Goal: Information Seeking & Learning: Learn about a topic

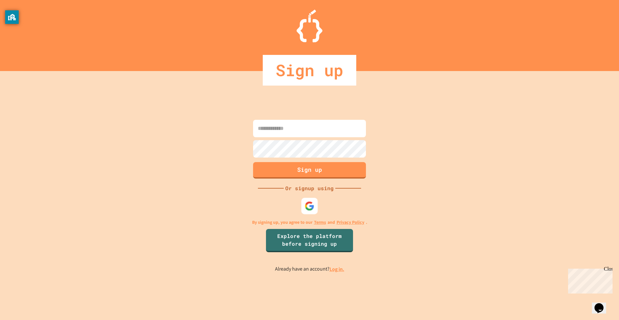
click at [306, 208] on img at bounding box center [310, 206] width 10 height 10
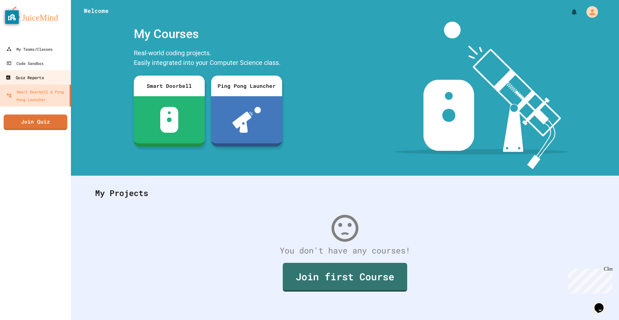
click at [33, 82] on link "Quiz Reports" at bounding box center [35, 77] width 73 height 15
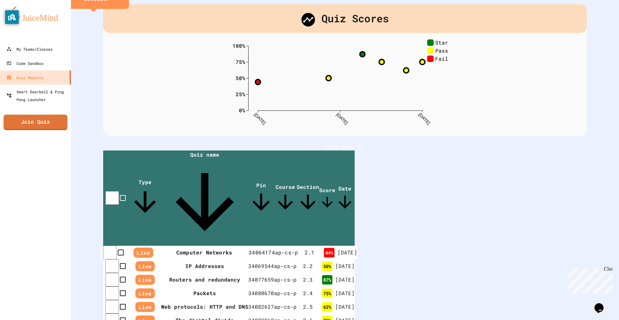
scroll to position [32, 0]
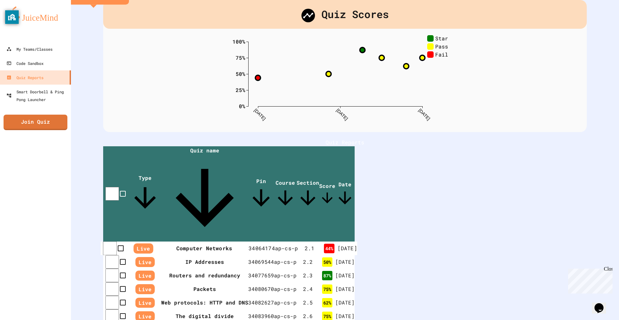
click at [213, 241] on th "Computer Networks" at bounding box center [204, 248] width 89 height 14
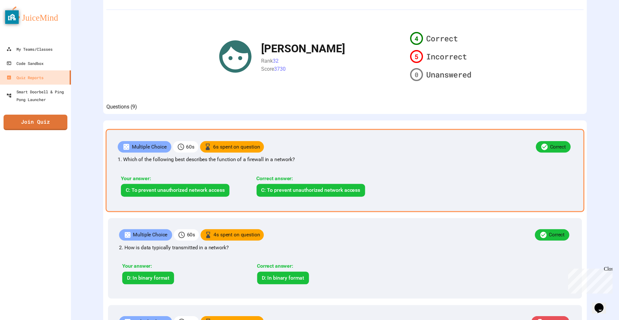
scroll to position [111, 0]
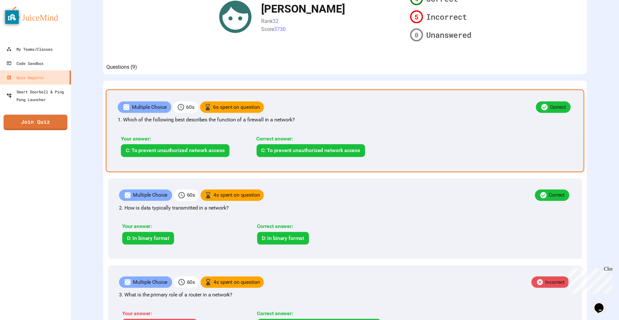
click at [270, 124] on p "1. Which of the following best describes the function of a firewall in a networ…" at bounding box center [345, 120] width 455 height 8
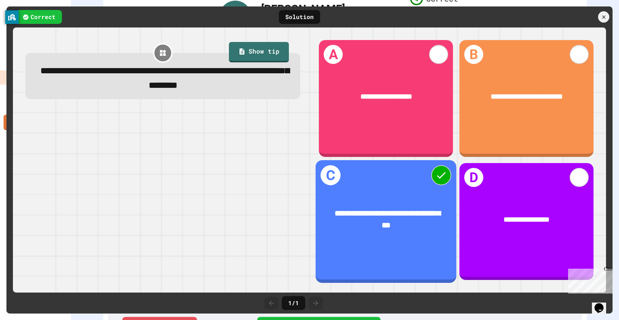
click at [386, 194] on div "**********" at bounding box center [386, 219] width 141 height 53
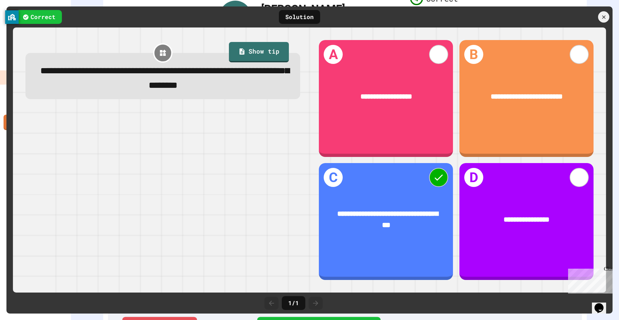
click at [599, 13] on div at bounding box center [603, 16] width 11 height 11
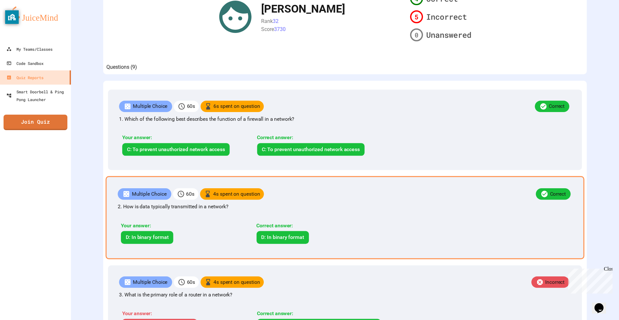
click at [173, 210] on p "2. How is data typically transmitted in a network?" at bounding box center [345, 207] width 455 height 8
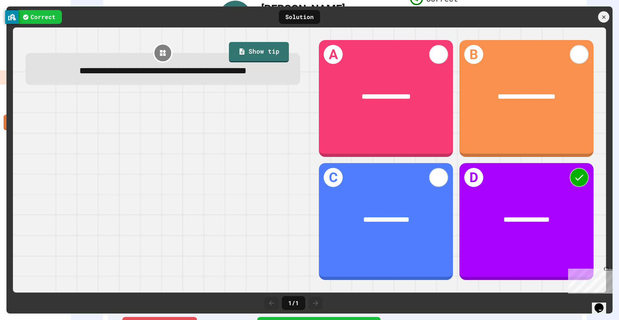
click at [608, 20] on div at bounding box center [603, 16] width 11 height 11
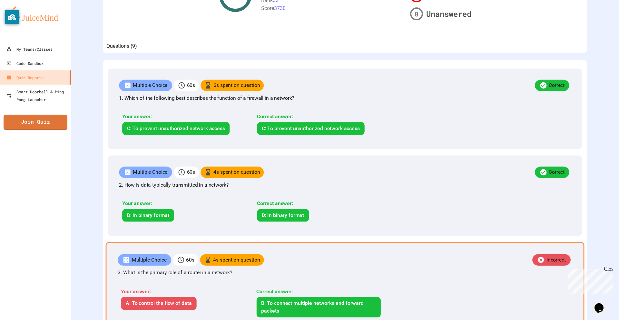
scroll to position [207, 0]
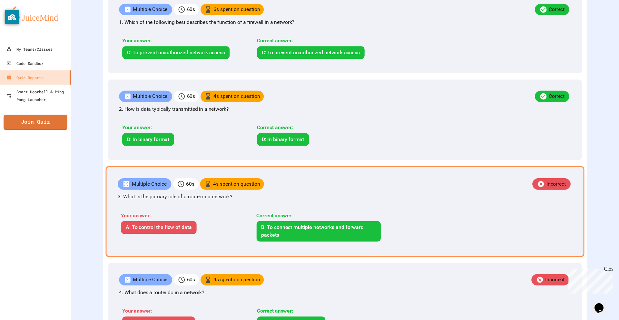
click at [219, 201] on p "3. What is the primary role of a router in a network?" at bounding box center [345, 197] width 455 height 8
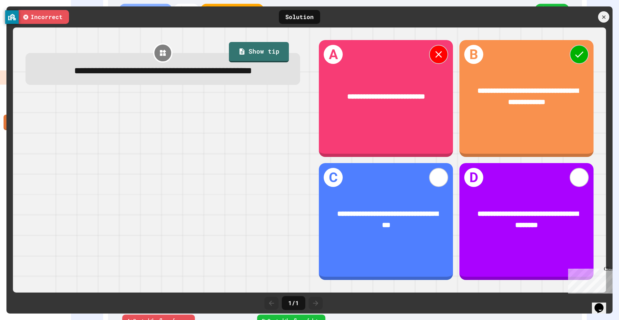
click at [603, 18] on icon at bounding box center [604, 17] width 4 height 4
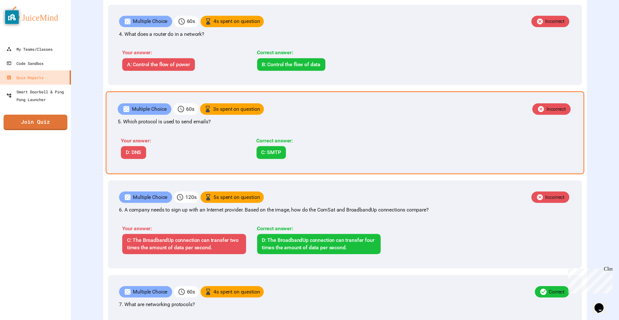
scroll to position [432, 0]
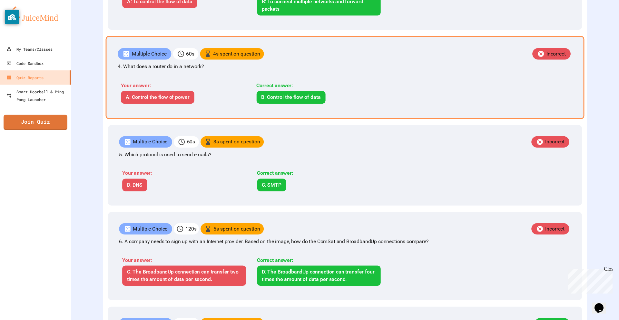
click at [352, 70] on p "4. What does a router do in a network?" at bounding box center [345, 67] width 455 height 8
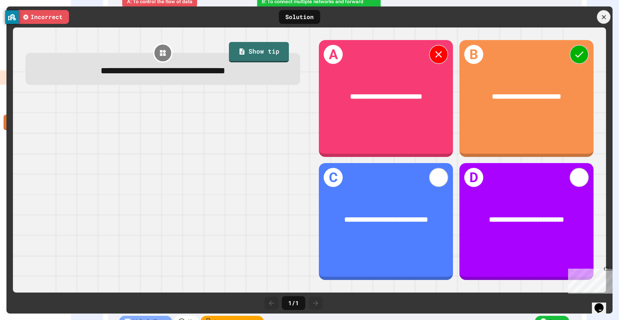
click at [603, 14] on icon at bounding box center [604, 17] width 7 height 7
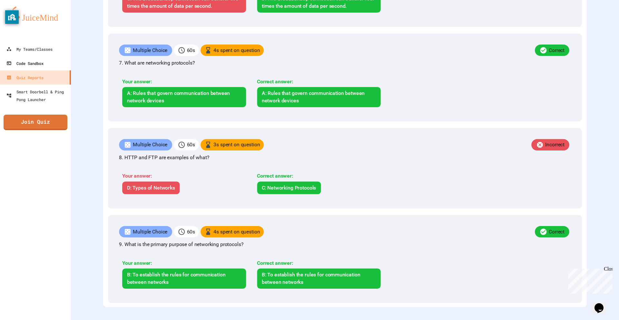
scroll to position [733, 0]
click at [45, 80] on link "Quiz Reports" at bounding box center [35, 77] width 71 height 14
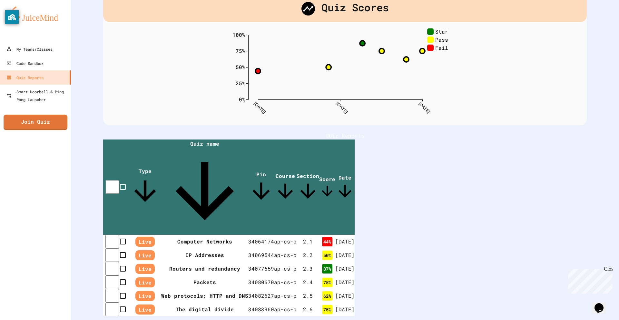
scroll to position [53, 0]
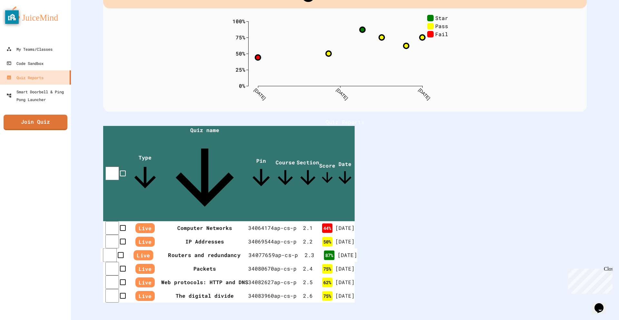
click at [275, 248] on td "34077659" at bounding box center [262, 255] width 26 height 14
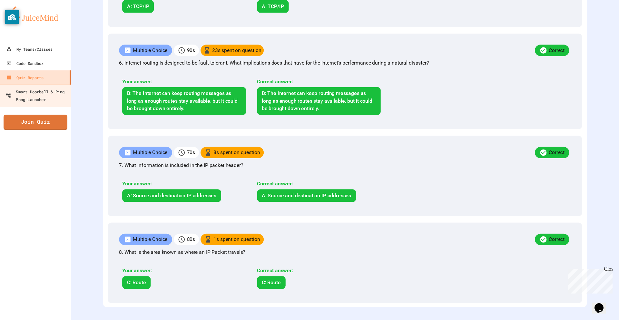
scroll to position [652, 0]
click at [43, 78] on div "Quiz Reports" at bounding box center [24, 78] width 38 height 8
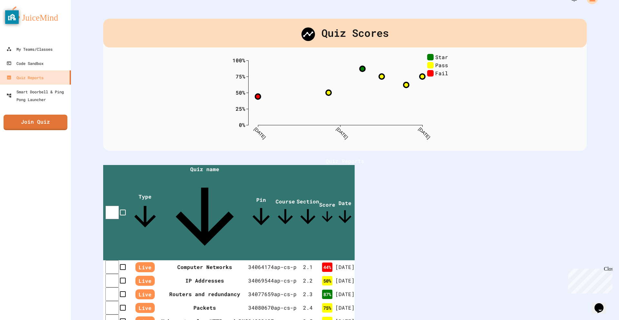
scroll to position [53, 0]
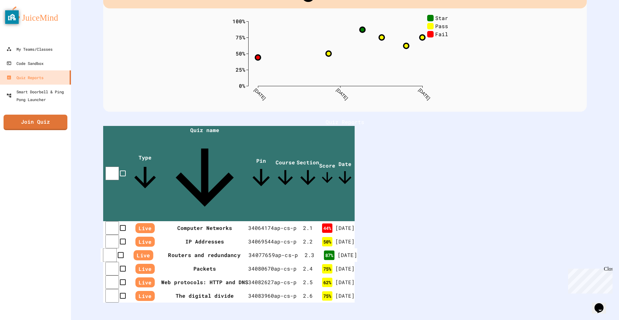
click at [226, 248] on th "Routers and redundancy" at bounding box center [204, 255] width 89 height 14
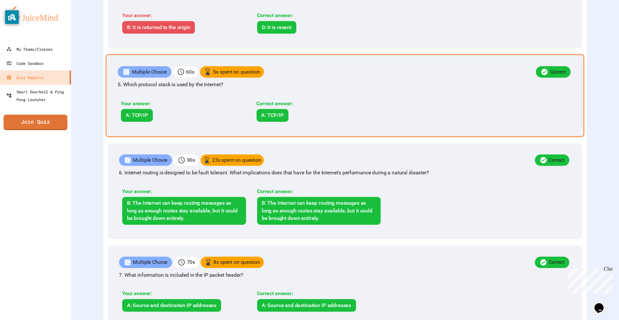
scroll to position [515, 0]
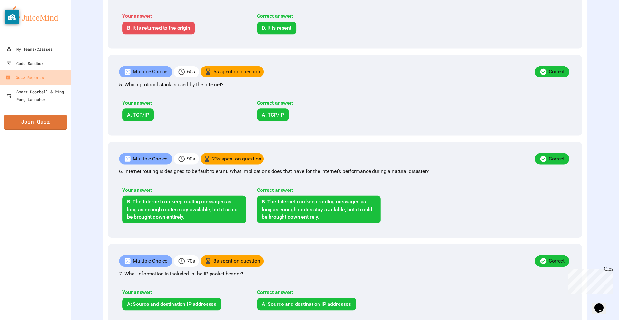
click at [40, 78] on div "Quiz Reports" at bounding box center [24, 78] width 38 height 8
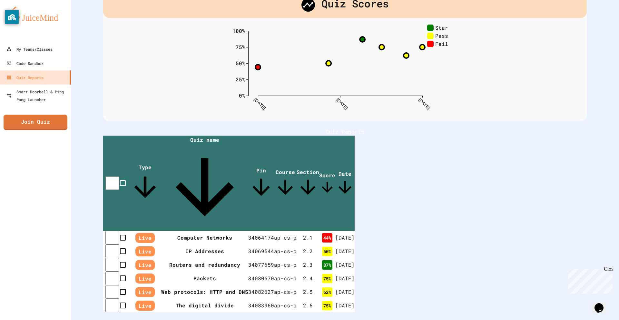
scroll to position [53, 0]
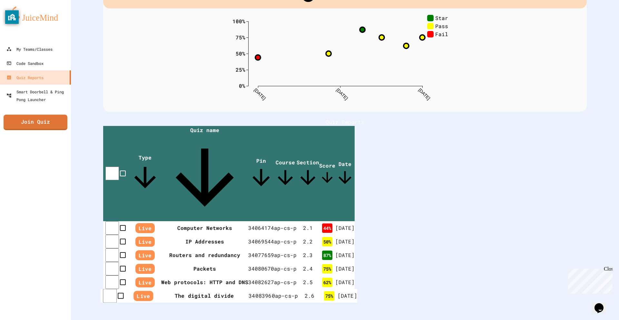
click at [234, 289] on th "The digital divide" at bounding box center [204, 296] width 89 height 14
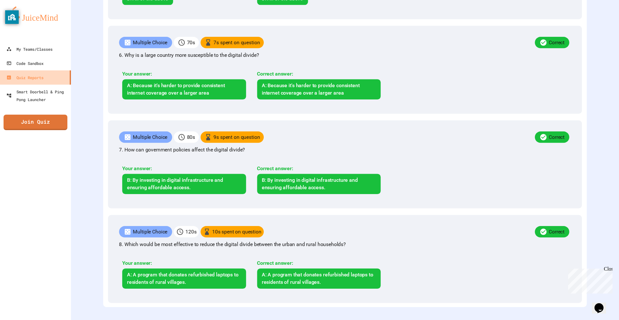
scroll to position [637, 0]
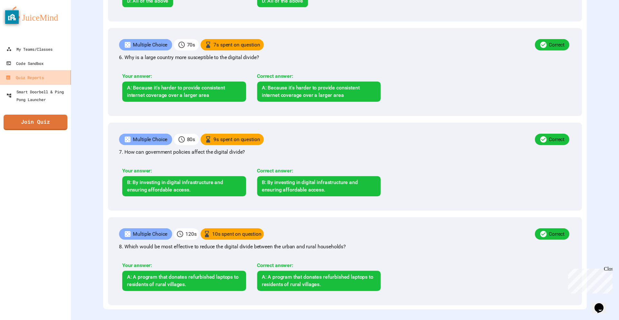
click at [53, 76] on link "Quiz Reports" at bounding box center [35, 77] width 73 height 15
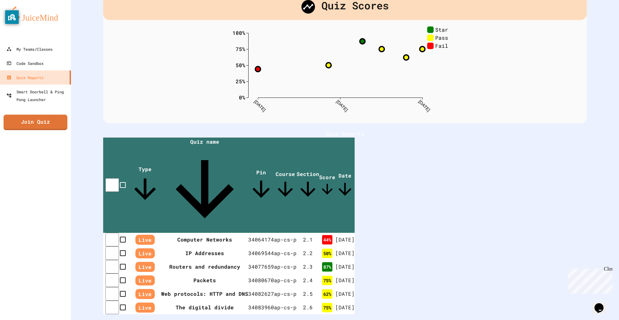
scroll to position [53, 0]
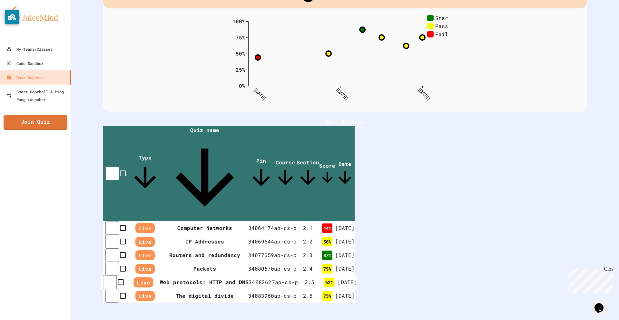
click at [209, 275] on th "Web protocols: HTTP and DNS" at bounding box center [204, 282] width 89 height 14
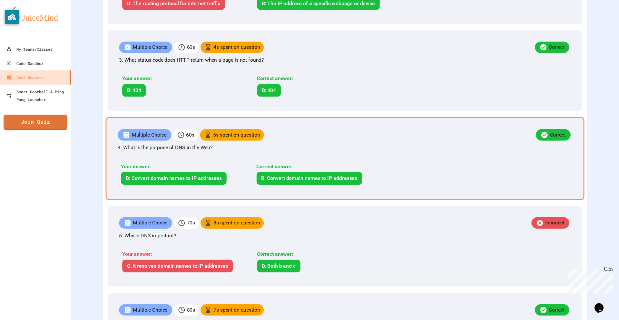
scroll to position [419, 0]
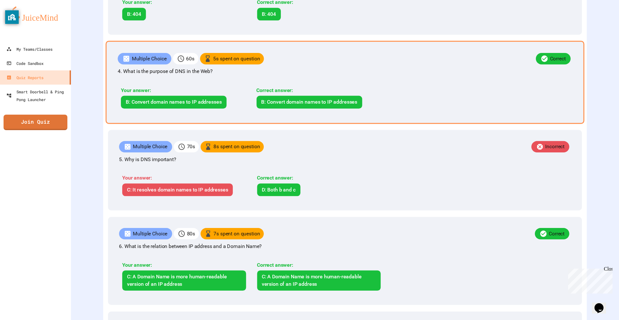
click at [209, 182] on div "Your answer:" at bounding box center [184, 178] width 124 height 8
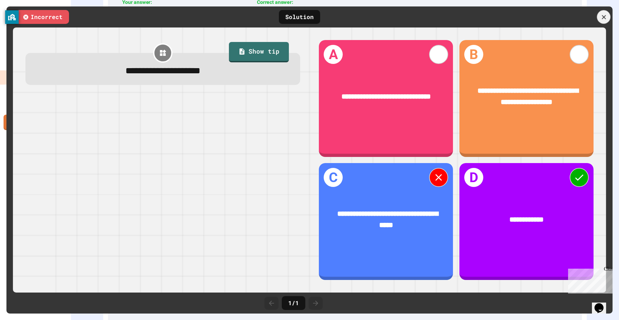
click at [602, 17] on icon at bounding box center [604, 17] width 7 height 7
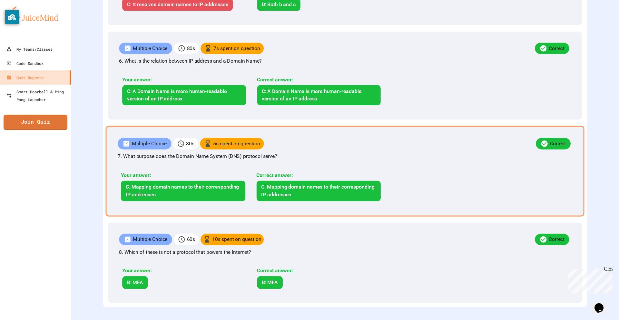
scroll to position [631, 0]
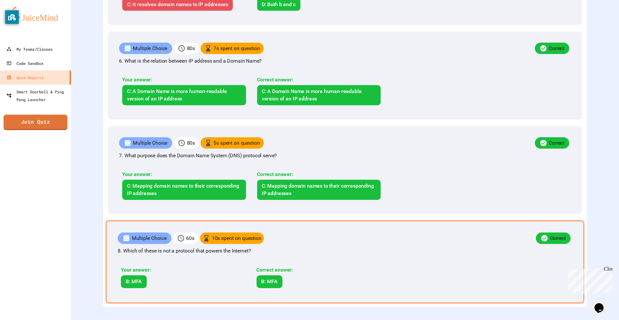
click at [204, 247] on p "8. Which of these is not a protocol that powers the Internet?" at bounding box center [345, 251] width 455 height 8
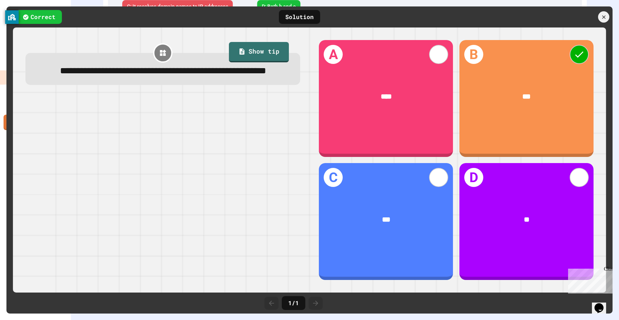
scroll to position [629, 0]
click at [610, 16] on div at bounding box center [604, 17] width 12 height 12
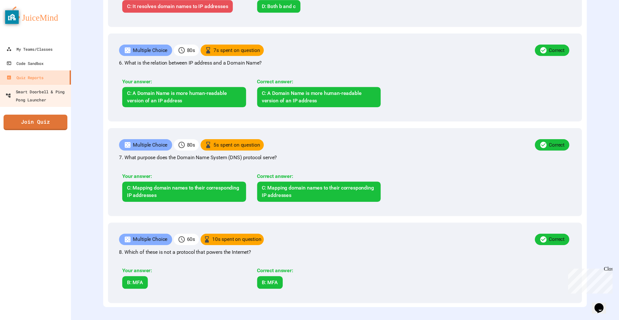
click at [55, 79] on link "Quiz Reports" at bounding box center [35, 77] width 71 height 14
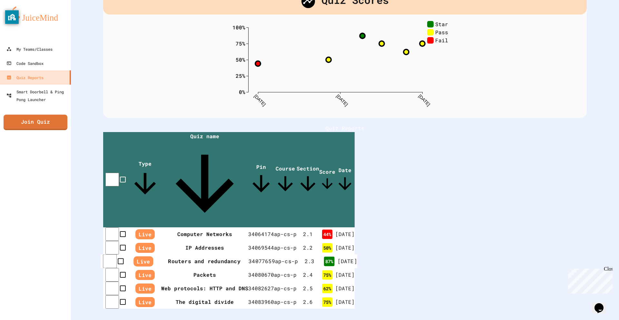
scroll to position [57, 0]
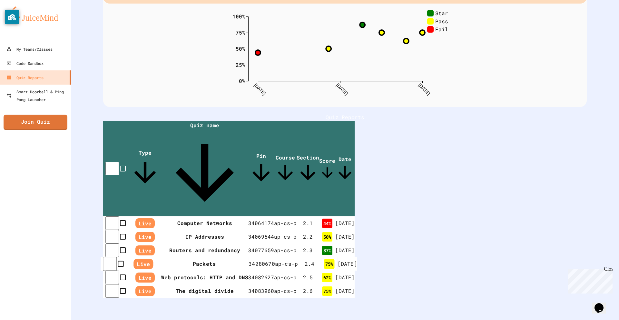
click at [180, 257] on th "Packets" at bounding box center [204, 264] width 89 height 14
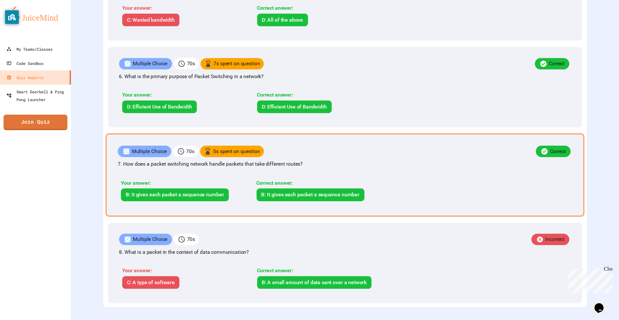
scroll to position [606, 0]
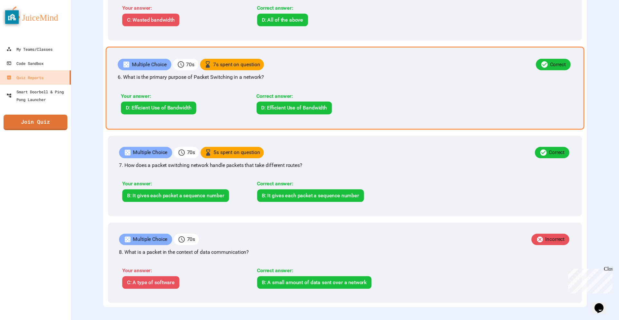
click at [224, 129] on div "Multiple Choice 70 s 7 s spent on question Correct 6. What is the primary purpo…" at bounding box center [345, 87] width 479 height 83
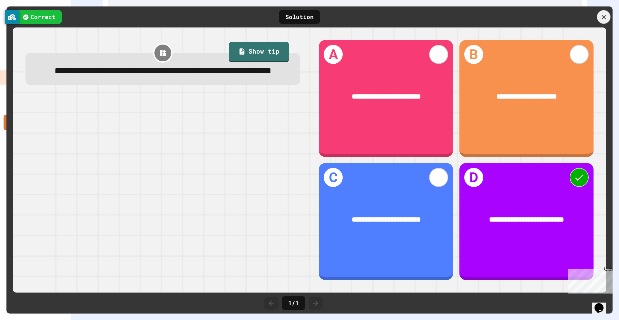
click at [603, 19] on icon at bounding box center [604, 17] width 7 height 7
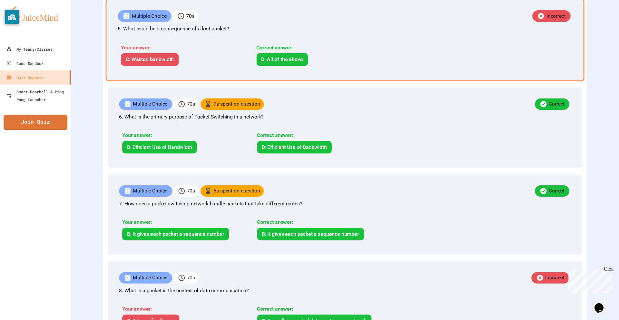
scroll to position [509, 0]
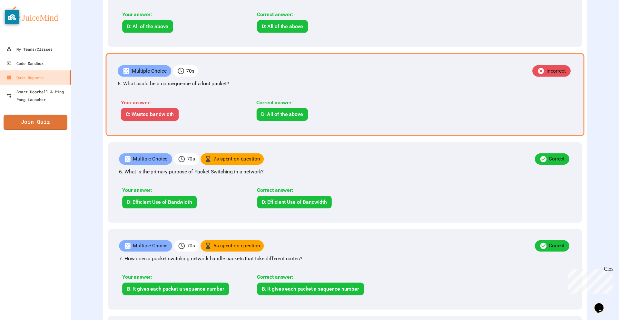
click at [200, 121] on div "Your answer: C: Wasted bandwidth" at bounding box center [183, 110] width 131 height 22
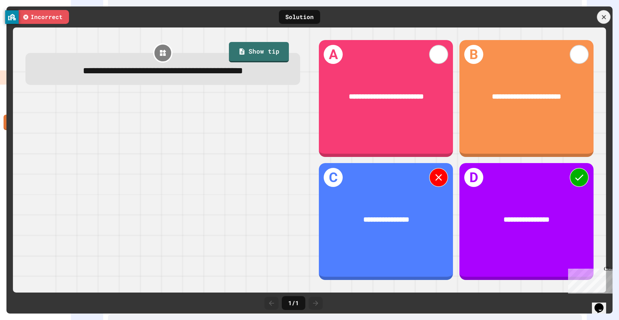
click at [606, 17] on icon at bounding box center [604, 17] width 7 height 7
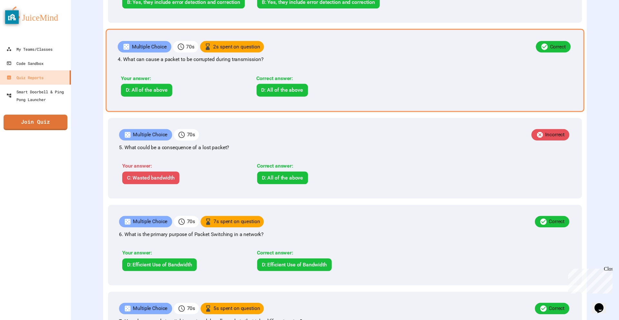
scroll to position [445, 0]
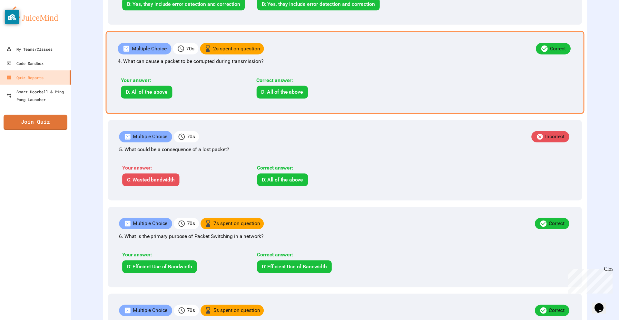
click at [206, 114] on div "Multiple Choice 70 s 2 s spent on question Correct 4. What can cause a packet t…" at bounding box center [345, 72] width 479 height 83
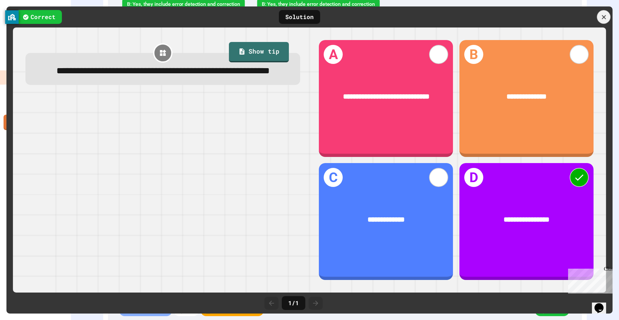
drag, startPoint x: 604, startPoint y: 21, endPoint x: 403, endPoint y: 73, distance: 208.0
click at [604, 22] on div at bounding box center [604, 17] width 14 height 14
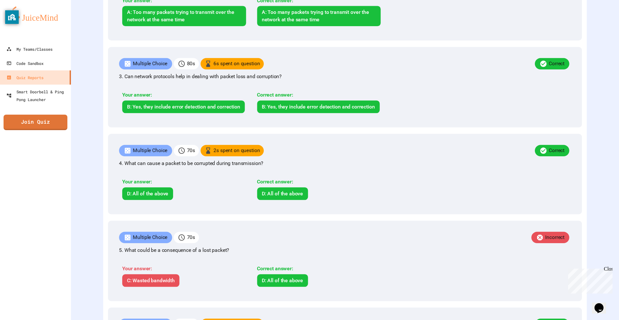
scroll to position [316, 0]
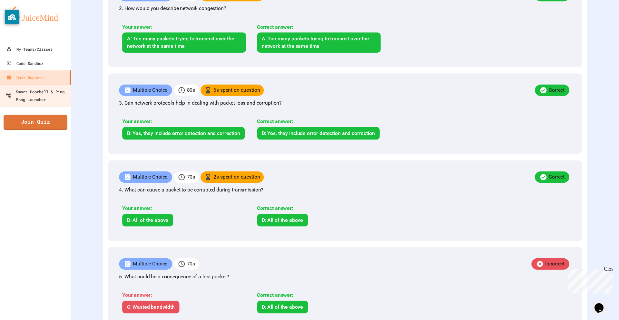
click at [48, 81] on link "Quiz Reports" at bounding box center [35, 77] width 71 height 14
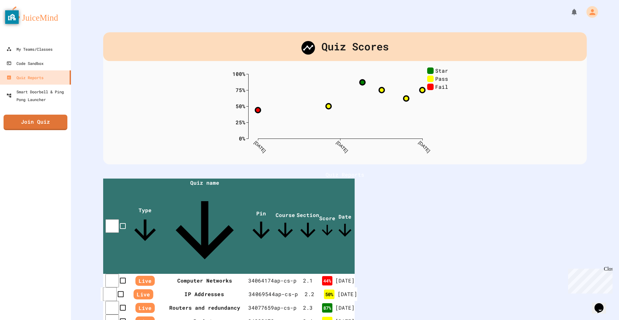
click at [189, 287] on th "IP Addresses" at bounding box center [204, 294] width 89 height 14
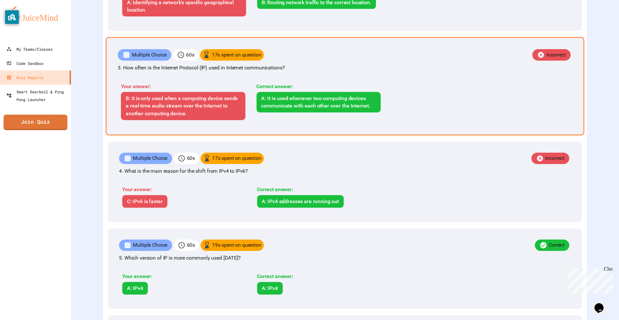
scroll to position [355, 0]
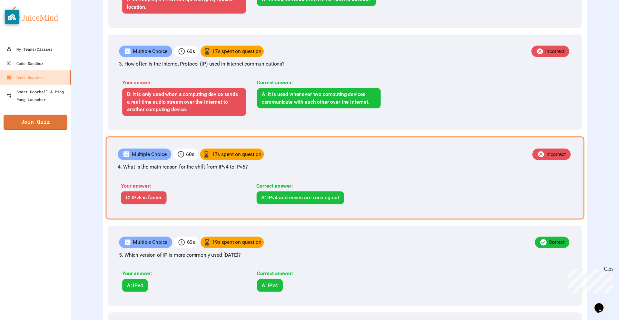
click at [318, 204] on div "A: IPv4 addresses are running out" at bounding box center [299, 197] width 87 height 13
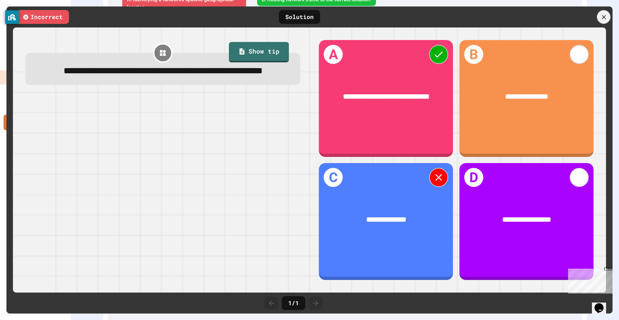
click at [607, 17] on icon at bounding box center [604, 17] width 7 height 7
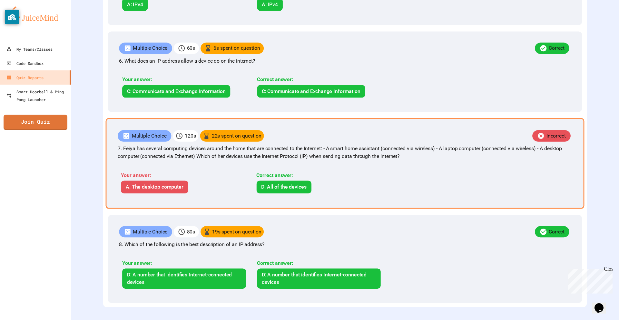
scroll to position [673, 0]
click at [213, 173] on div "Your answer: A: The desktop computer" at bounding box center [183, 182] width 131 height 22
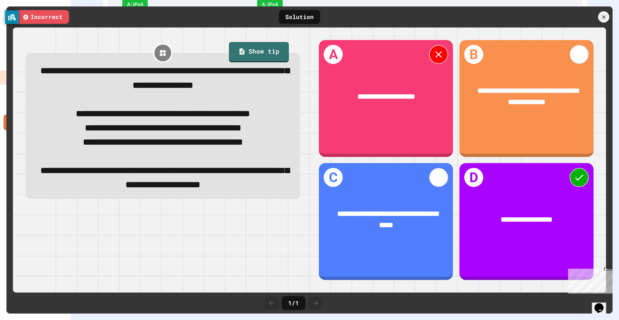
scroll to position [671, 0]
click at [611, 27] on div "Incorrect Solution" at bounding box center [309, 16] width 606 height 21
click at [608, 21] on div at bounding box center [577, 16] width 71 height 11
click at [606, 16] on icon at bounding box center [604, 17] width 6 height 6
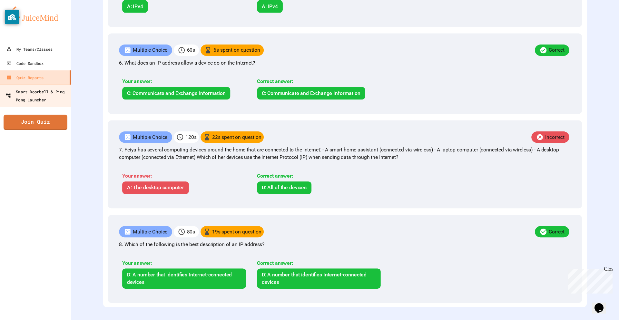
click at [61, 89] on div "Smart Doorbell & Ping Pong Launcher" at bounding box center [37, 95] width 64 height 16
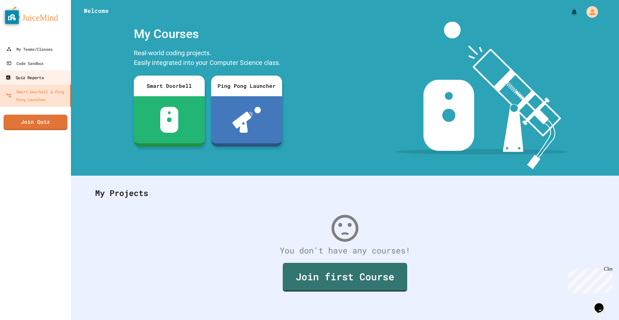
click at [65, 82] on link "Quiz Reports" at bounding box center [35, 77] width 73 height 15
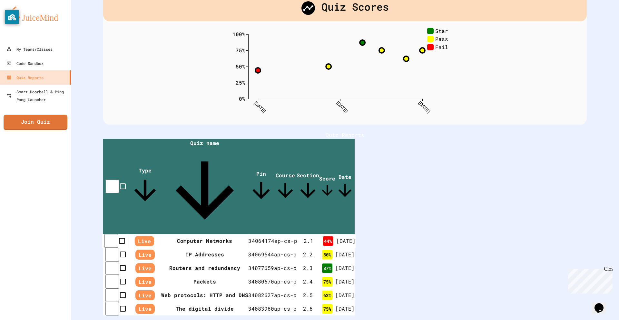
scroll to position [53, 0]
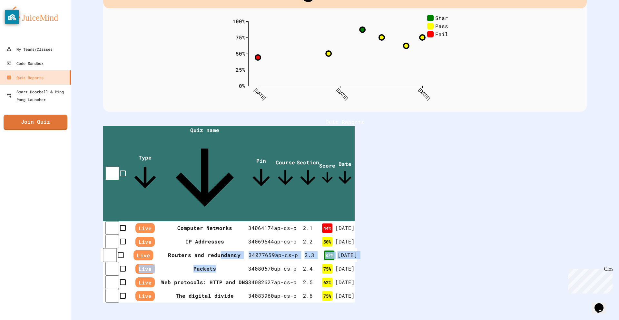
click at [201, 221] on tbody "Live Computer Networks 34064174 ap-cs-p 2 . 1 44 % [DATE] Live IP Addresses 340…" at bounding box center [229, 261] width 252 height 81
click at [201, 248] on th "Routers and redundancy" at bounding box center [204, 255] width 89 height 14
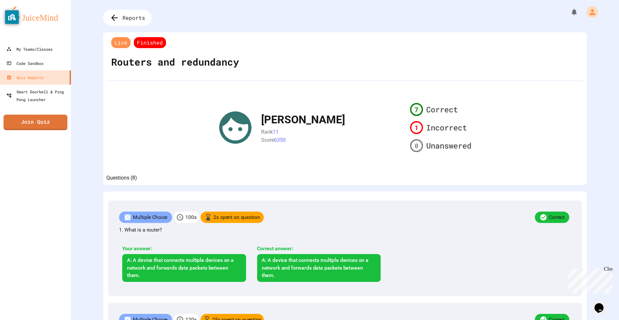
click at [137, 178] on button "Questions (8)" at bounding box center [121, 178] width 31 height 8
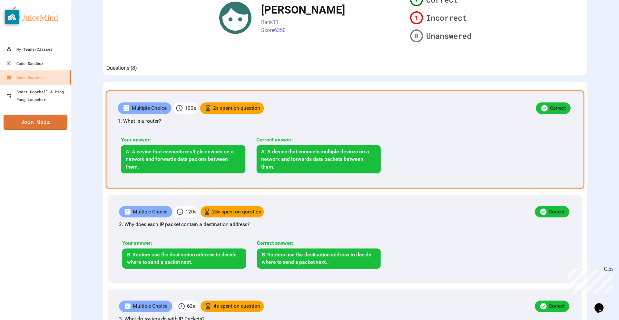
scroll to position [129, 0]
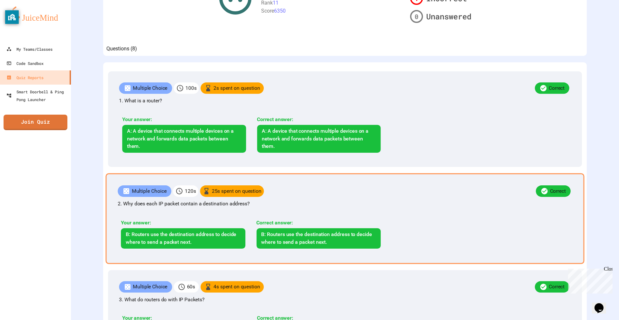
click at [110, 186] on div "Multiple Choice 120 s 25 s spent on question Correct 2. Why does each IP packet…" at bounding box center [345, 218] width 479 height 91
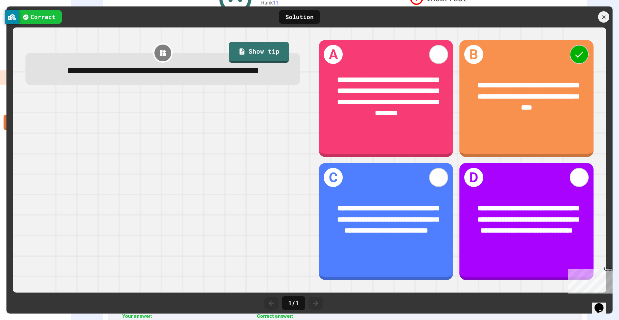
click at [602, 17] on icon at bounding box center [604, 17] width 6 height 6
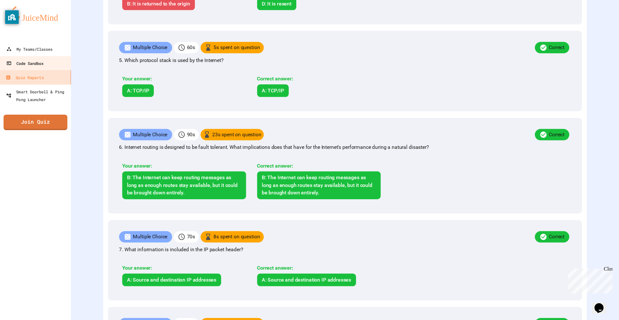
scroll to position [548, 0]
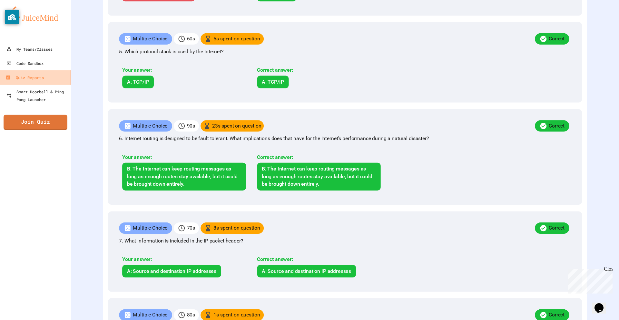
click at [43, 83] on link "Quiz Reports" at bounding box center [35, 77] width 73 height 15
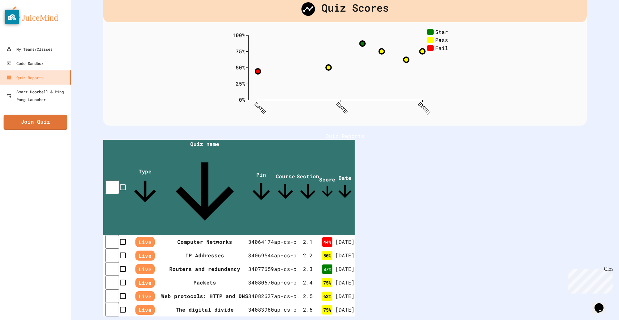
scroll to position [53, 0]
